Goal: Navigation & Orientation: Find specific page/section

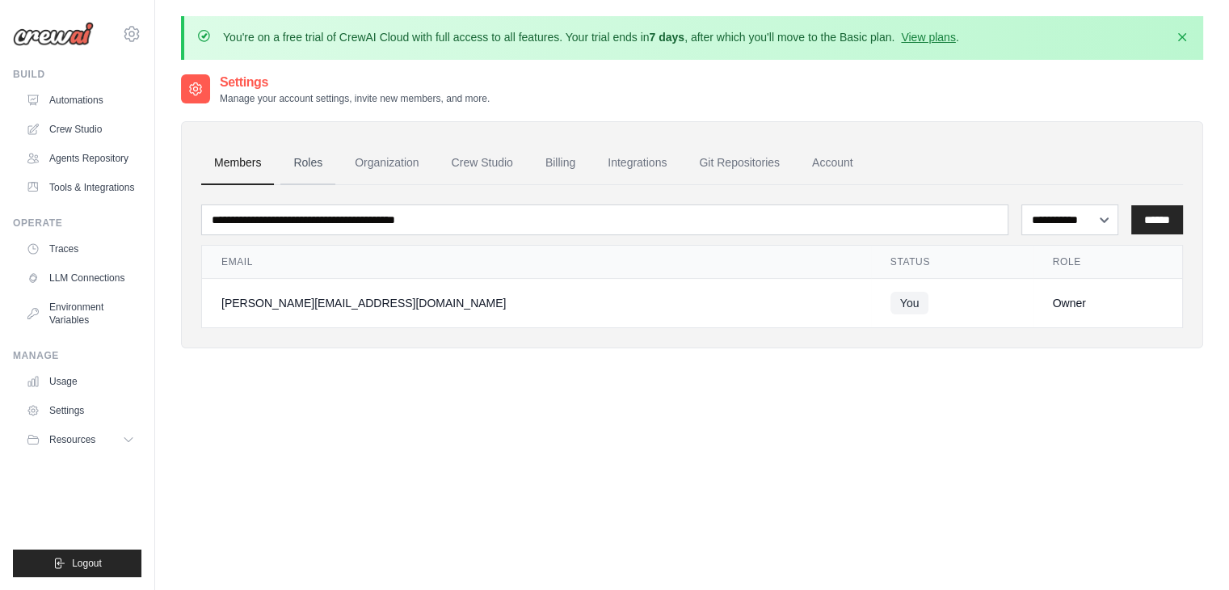
click at [309, 156] on link "Roles" at bounding box center [307, 163] width 55 height 44
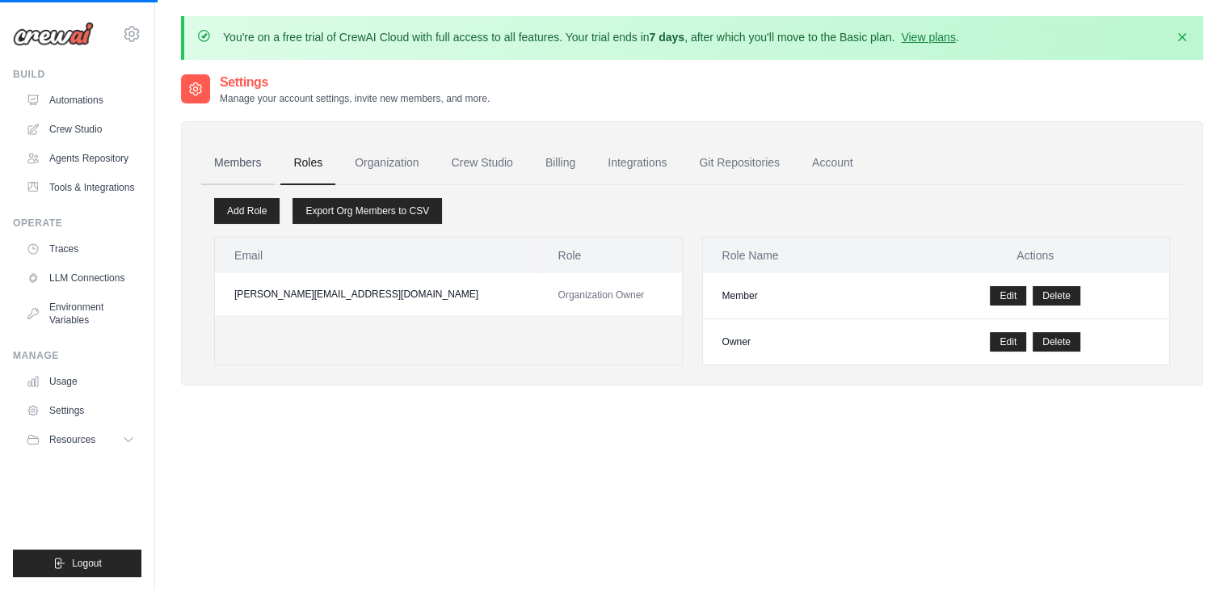
click at [246, 160] on link "Members" at bounding box center [237, 163] width 73 height 44
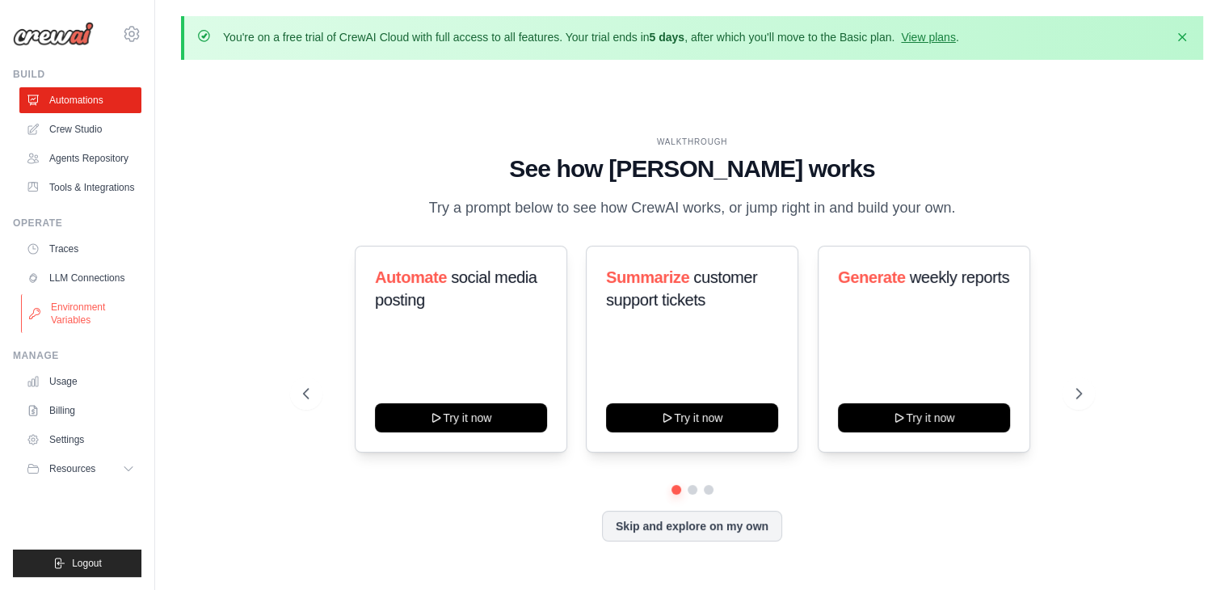
click at [107, 322] on link "Environment Variables" at bounding box center [82, 313] width 122 height 39
click at [650, 522] on button "Skip and explore on my own" at bounding box center [692, 524] width 180 height 31
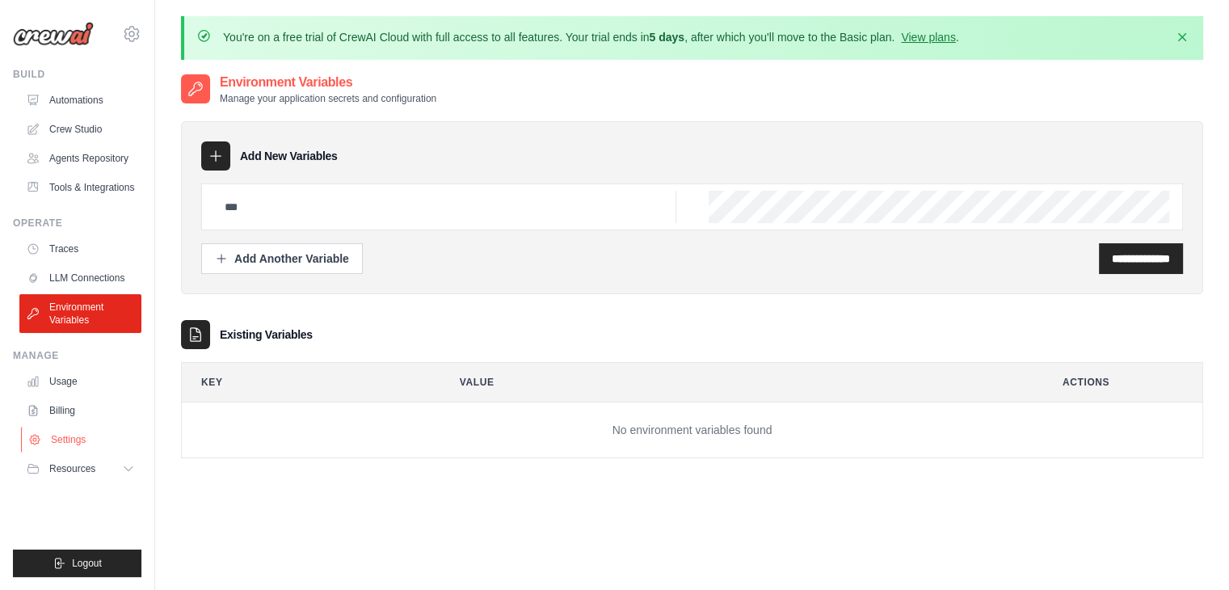
click at [77, 434] on link "Settings" at bounding box center [82, 440] width 122 height 26
